Goal: Complete application form

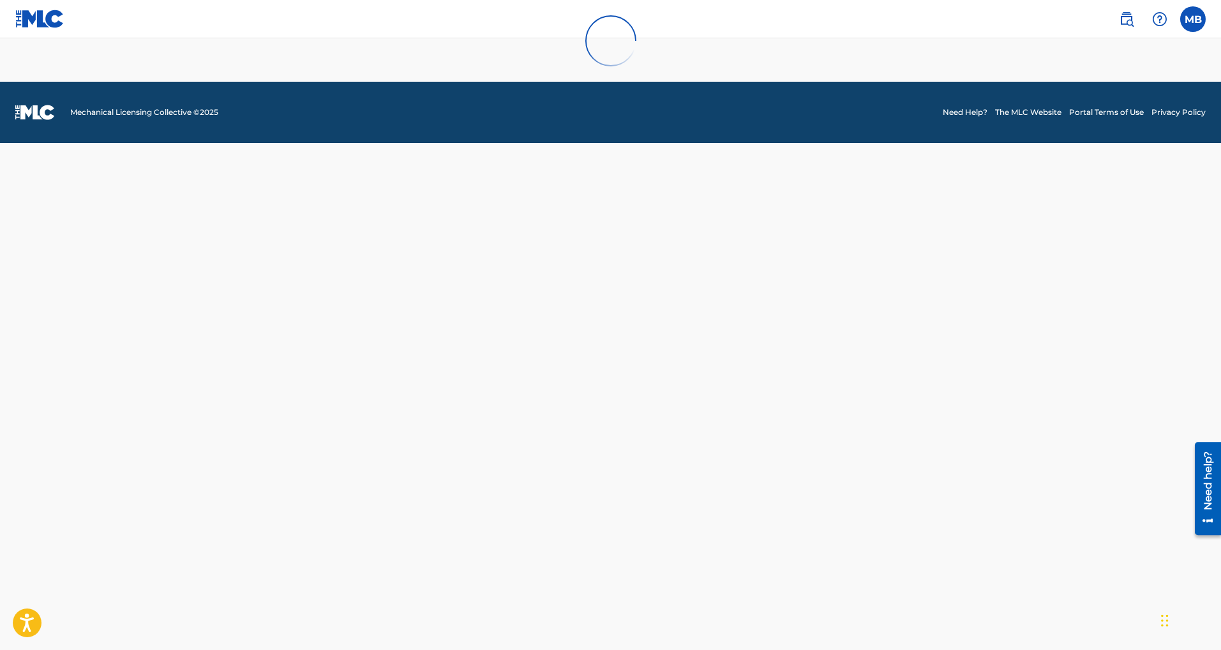
click at [326, 50] on div at bounding box center [610, 41] width 1221 height 82
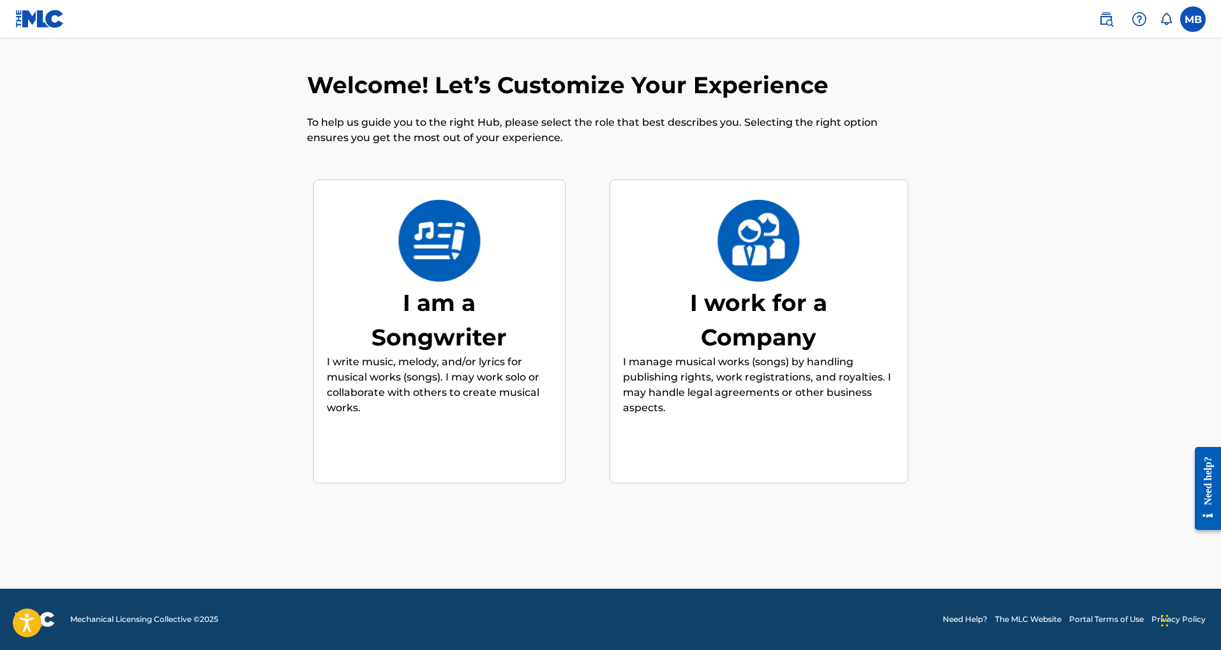
click at [489, 263] on div "I am a Songwriter I write music, melody, and/or lyrics for musical works (songs…" at bounding box center [439, 332] width 225 height 246
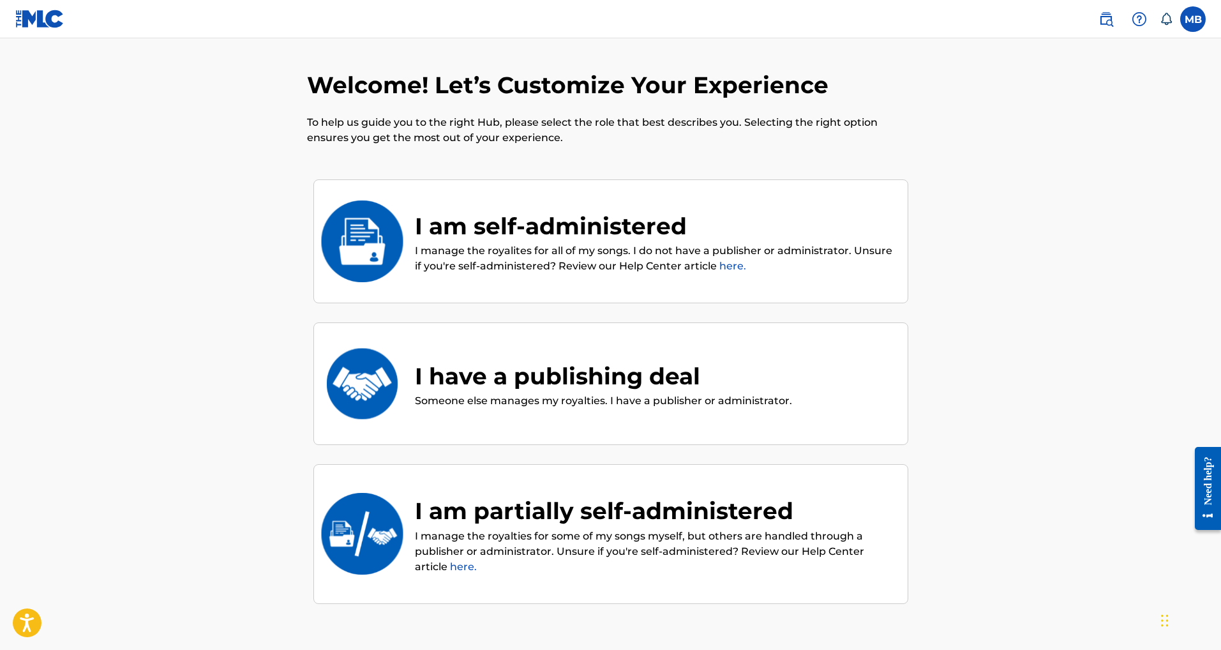
click at [736, 265] on link "here." at bounding box center [733, 266] width 27 height 12
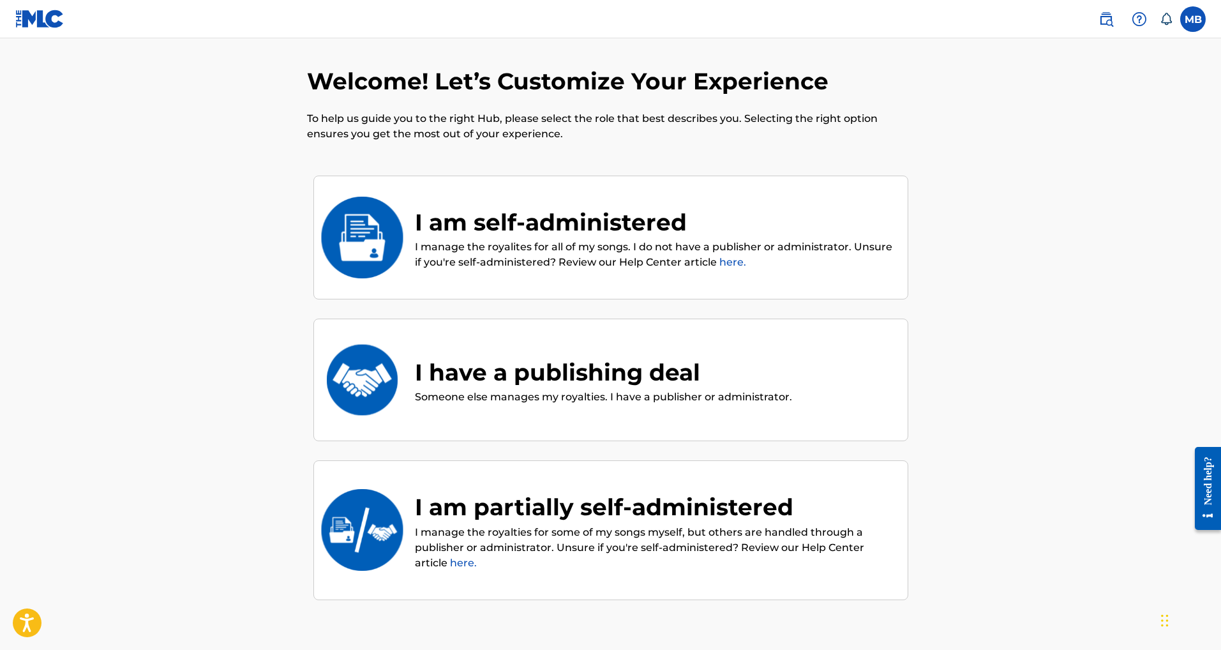
scroll to position [2, 0]
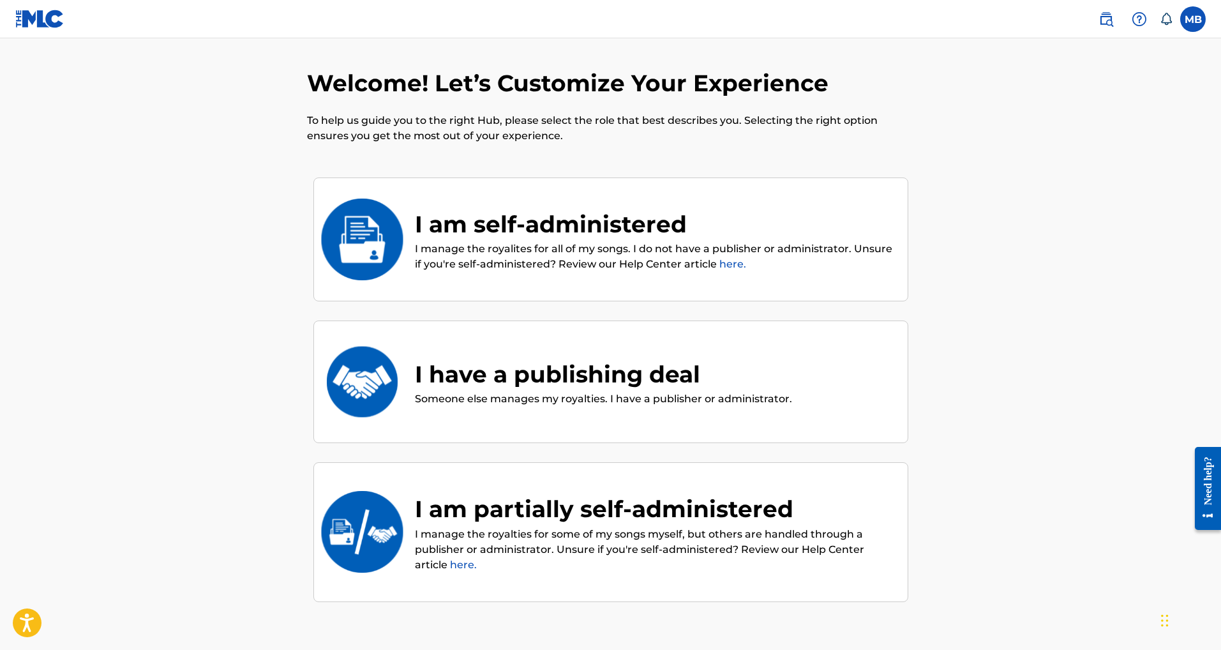
click at [481, 231] on div "I am self-administered" at bounding box center [655, 224] width 480 height 34
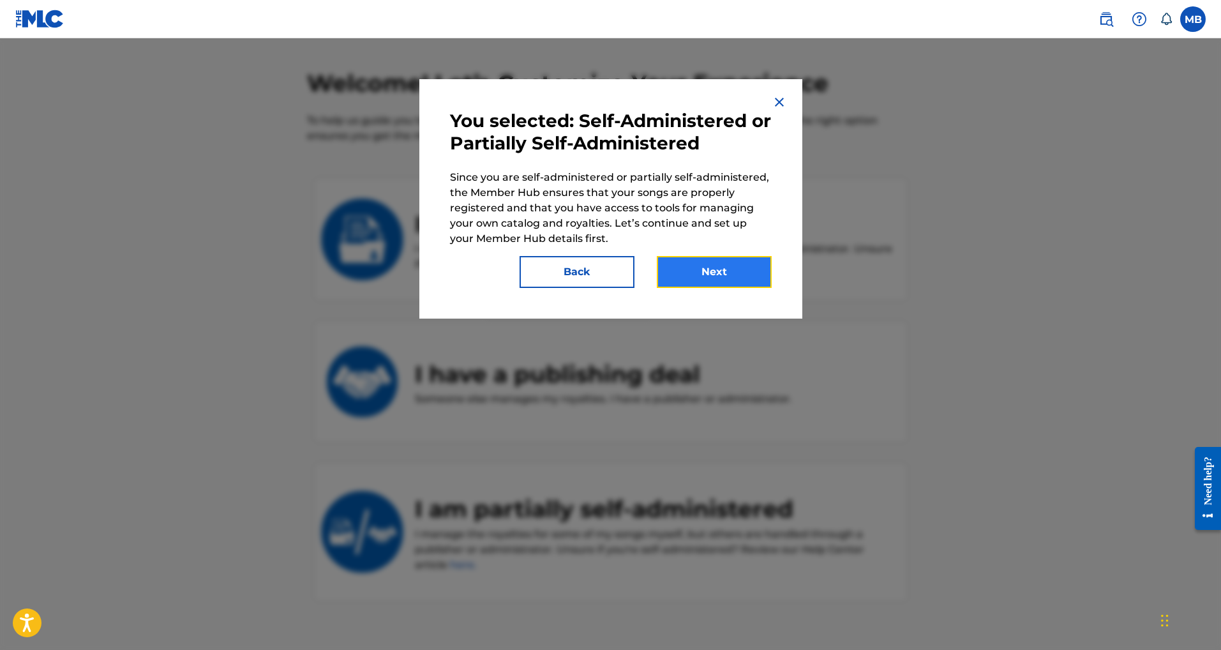
click at [735, 264] on button "Next" at bounding box center [714, 272] width 115 height 32
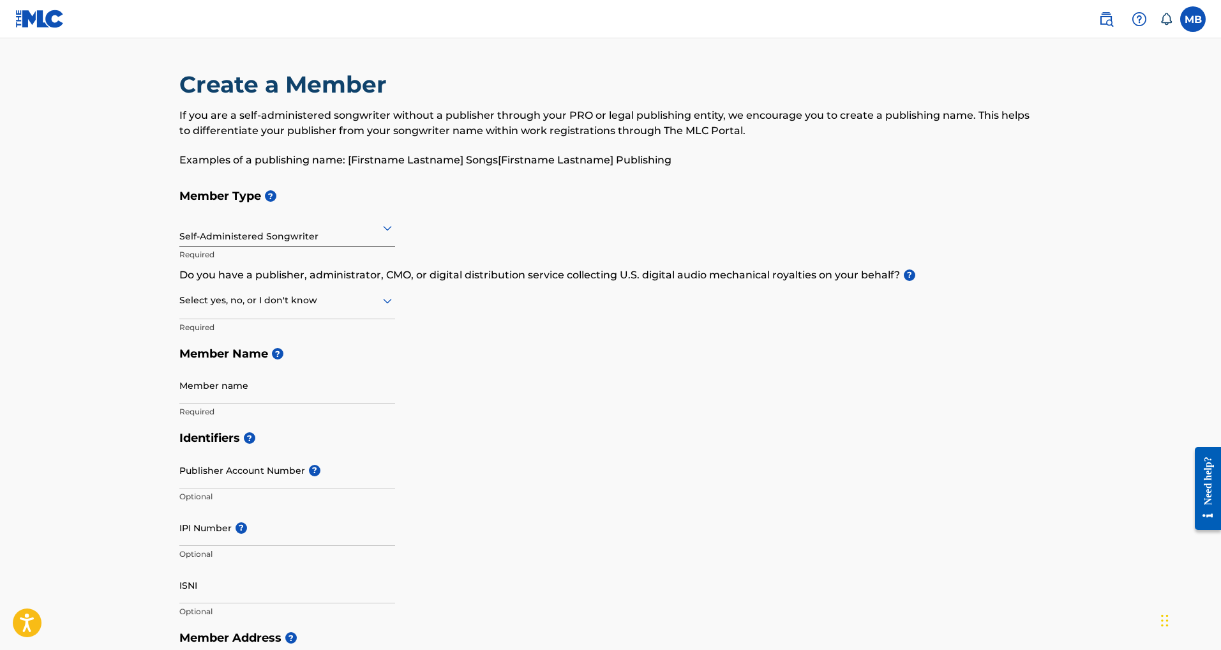
click at [296, 300] on div at bounding box center [287, 300] width 216 height 16
click at [505, 339] on div "Member Type ? Self-Administered Songwriter Required Do you have a publisher, ad…" at bounding box center [610, 304] width 863 height 242
click at [264, 296] on div at bounding box center [287, 300] width 216 height 16
click at [204, 359] on div "No" at bounding box center [287, 362] width 215 height 29
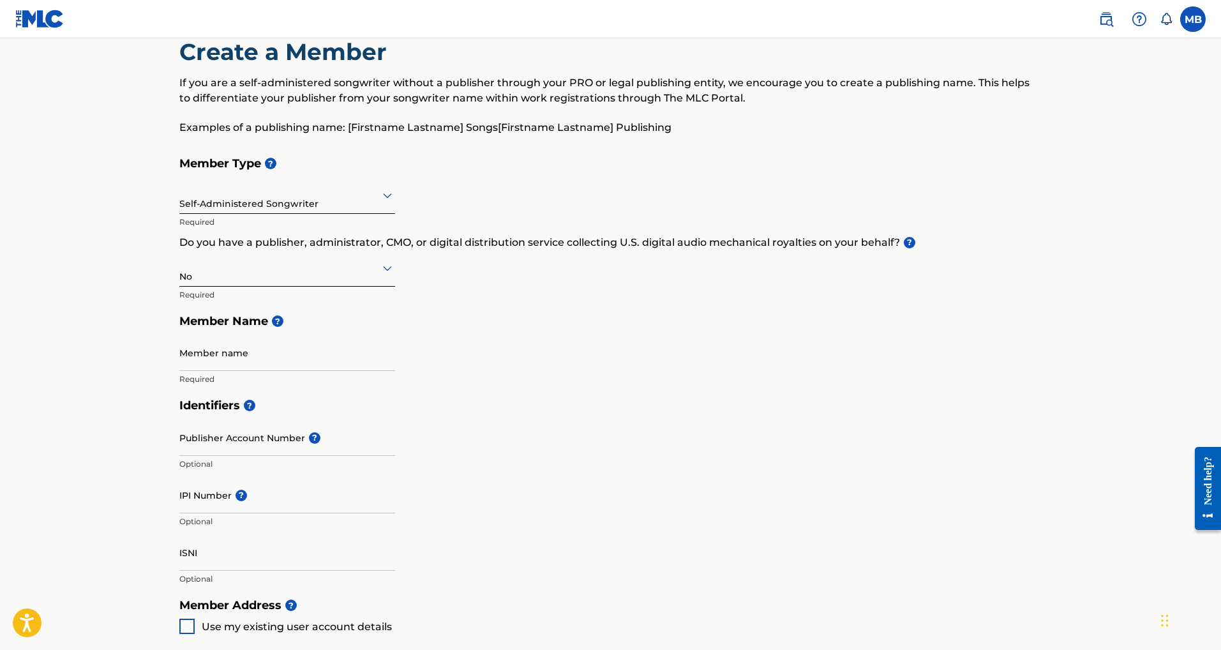
scroll to position [34, 0]
click at [250, 352] on input "Member name" at bounding box center [287, 351] width 216 height 36
type input "[PERSON_NAME]"
type input "20734 Cypress Breeze Dr"
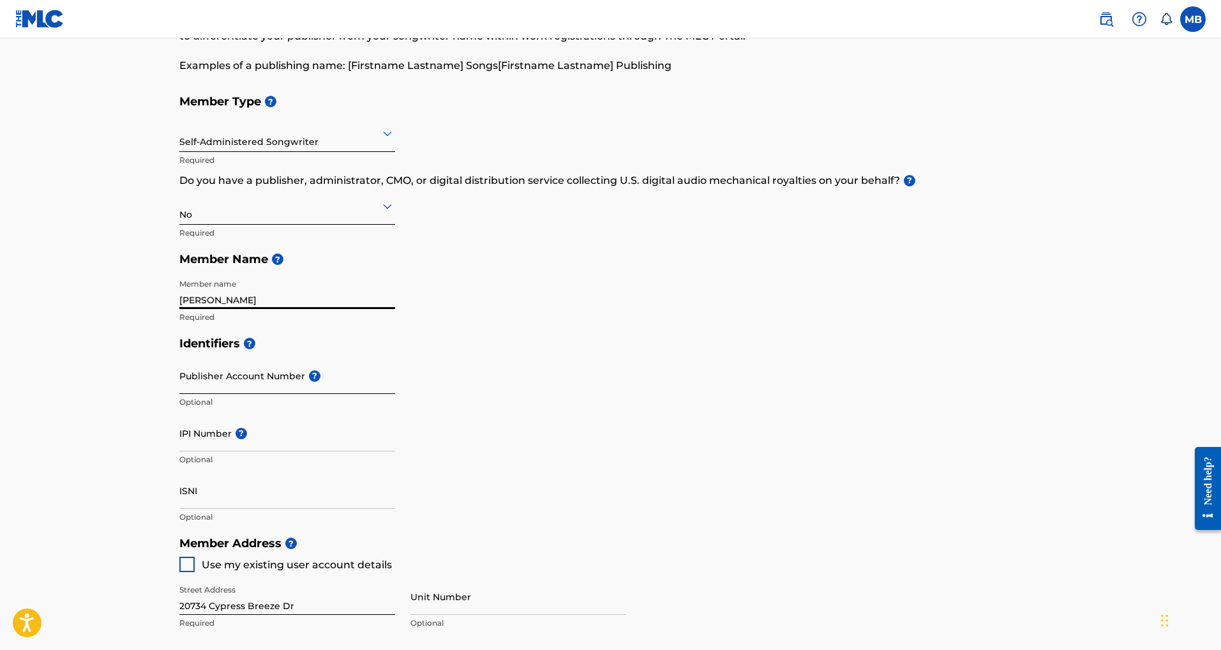
scroll to position [105, 0]
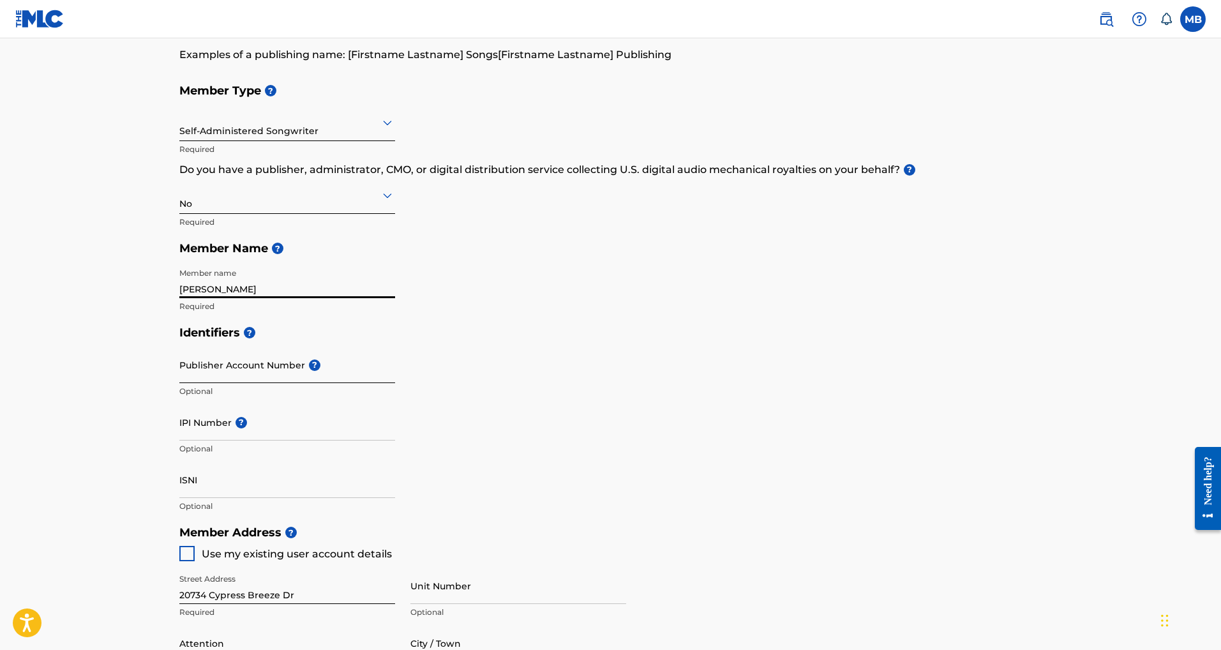
click at [253, 372] on input "Publisher Account Number ?" at bounding box center [287, 365] width 216 height 36
click at [236, 336] on h5 "Identifiers ?" at bounding box center [610, 332] width 863 height 27
click at [400, 364] on div "Identifiers ? Publisher Account Number ? Optional IPI Number ? Optional ISNI Op…" at bounding box center [610, 419] width 863 height 200
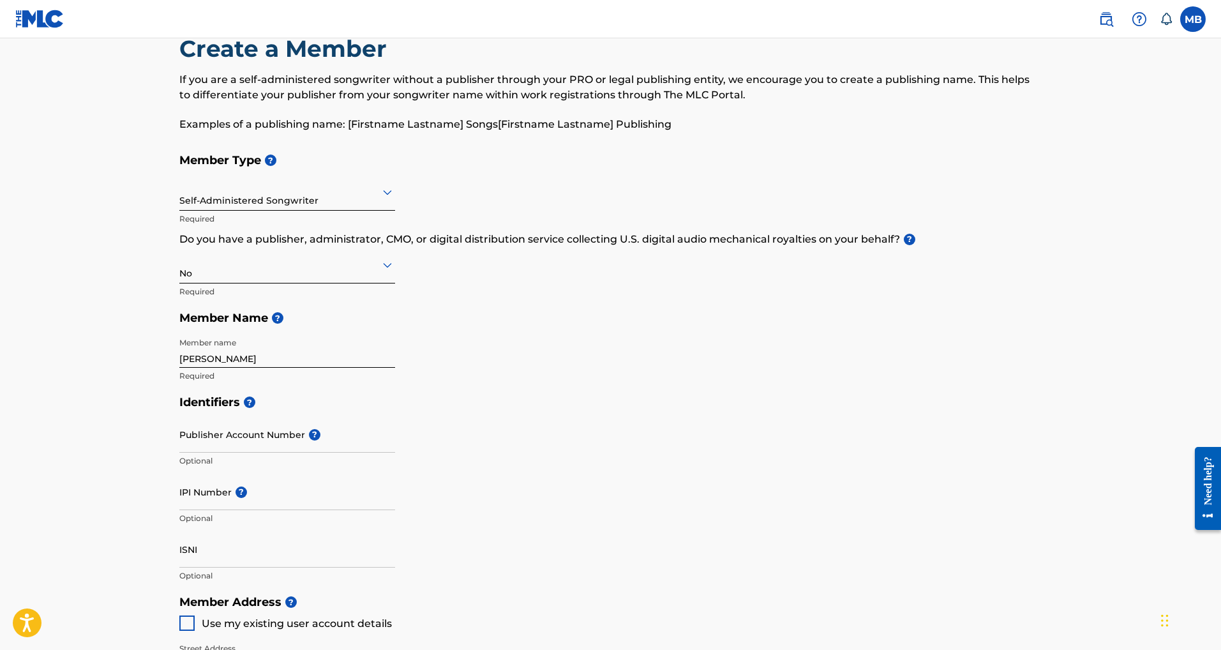
scroll to position [0, 0]
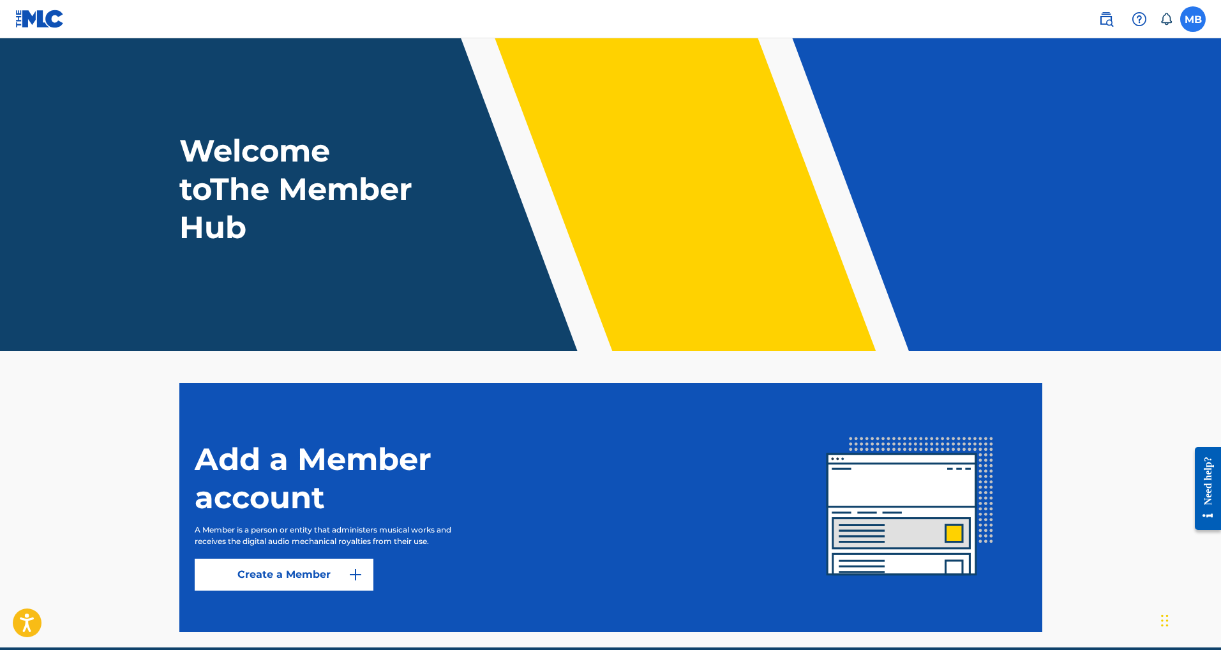
click at [1198, 19] on label at bounding box center [1194, 19] width 26 height 26
click at [1193, 19] on input "MB [PERSON_NAME] [EMAIL_ADDRESS][DOMAIN_NAME] Notification Preferences Profile …" at bounding box center [1193, 19] width 0 height 0
click at [990, 156] on div "Welcome to The Member Hub" at bounding box center [611, 189] width 894 height 115
